Goal: Book appointment/travel/reservation

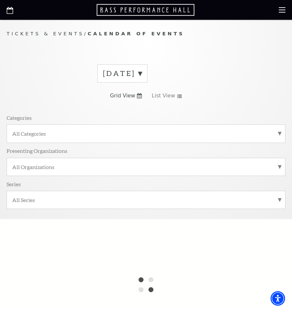
click at [142, 75] on label "[DATE]" at bounding box center [122, 73] width 39 height 10
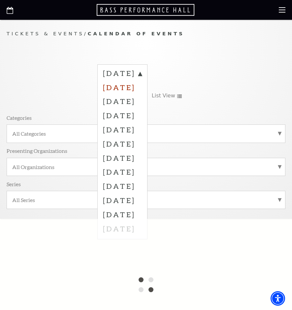
click at [134, 87] on label "[DATE]" at bounding box center [122, 87] width 39 height 14
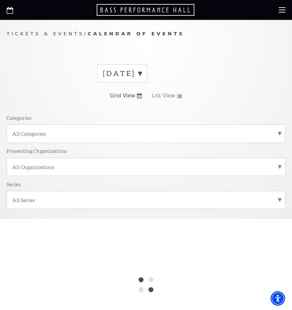
click at [137, 96] on use at bounding box center [139, 95] width 5 height 5
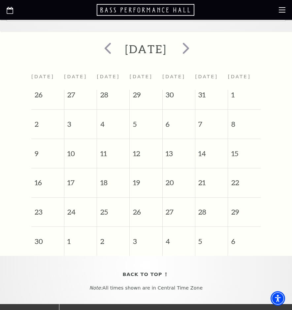
scroll to position [198, 0]
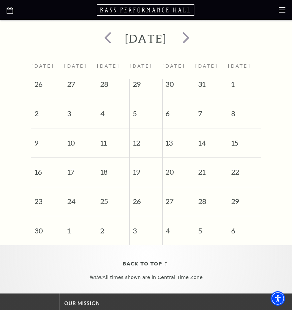
click at [174, 133] on span "13" at bounding box center [179, 139] width 32 height 23
click at [157, 163] on span "19" at bounding box center [146, 169] width 32 height 23
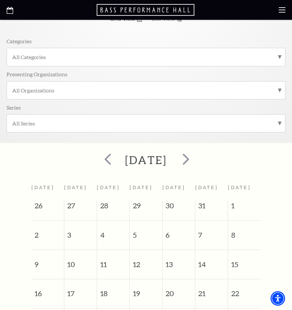
scroll to position [0, 0]
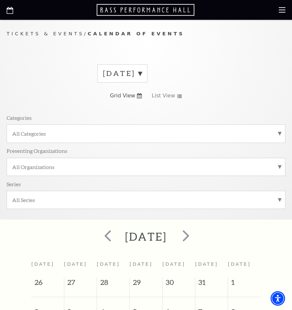
click at [69, 135] on label "All Categories" at bounding box center [146, 133] width 268 height 7
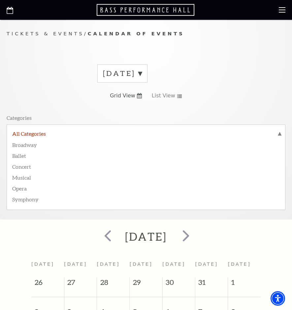
click at [67, 135] on label "All Categories" at bounding box center [146, 134] width 268 height 9
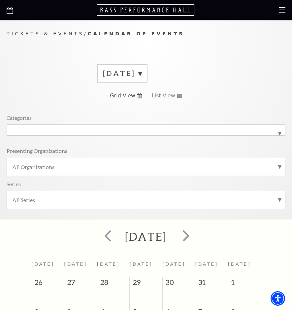
click at [51, 167] on label "All Organizations" at bounding box center [146, 166] width 268 height 7
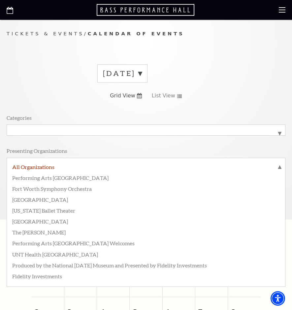
click at [52, 169] on label "All Organizations" at bounding box center [146, 167] width 268 height 9
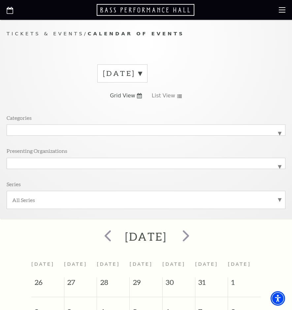
click at [46, 201] on label "All Series" at bounding box center [146, 199] width 268 height 7
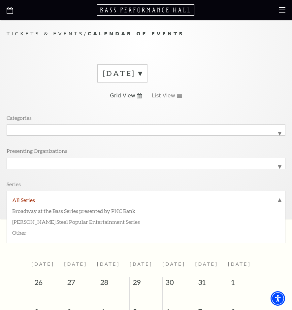
click at [47, 202] on label "All Series" at bounding box center [146, 200] width 268 height 9
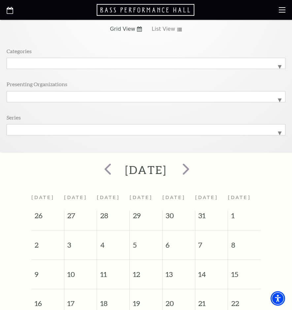
scroll to position [25, 0]
